Goal: Check status: Check status

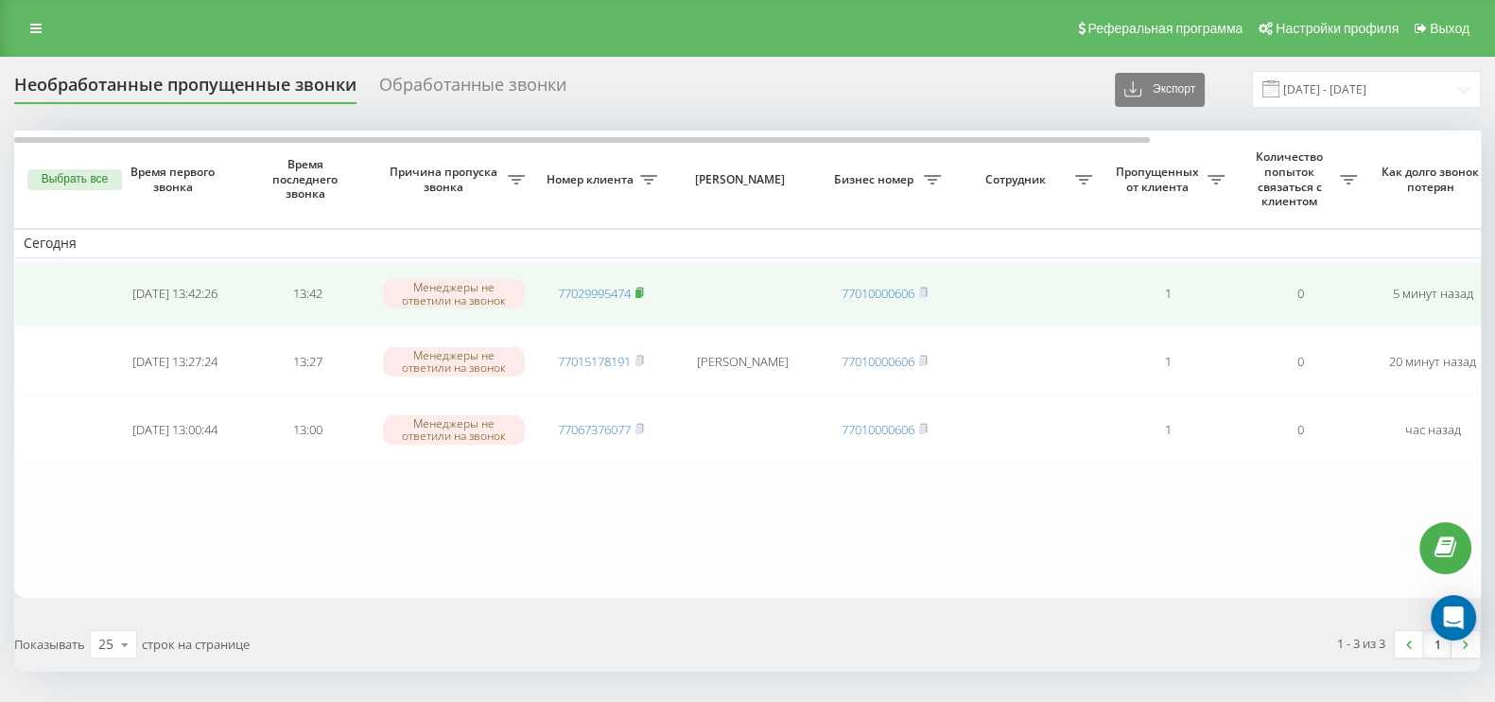
click at [640, 291] on rect at bounding box center [638, 293] width 6 height 9
